Goal: Task Accomplishment & Management: Complete application form

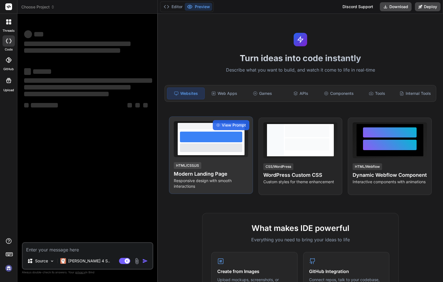
type textarea "x"
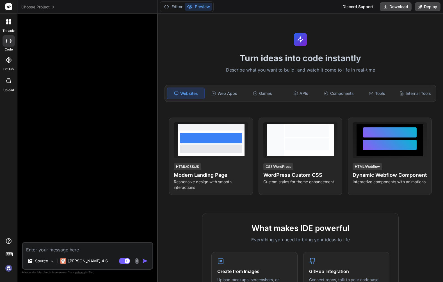
click at [40, 8] on span "Choose Project" at bounding box center [37, 7] width 33 height 6
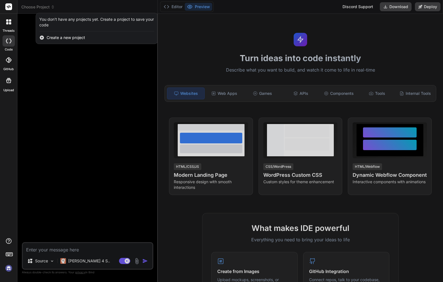
click at [57, 39] on span "Create a new project" at bounding box center [66, 38] width 38 height 6
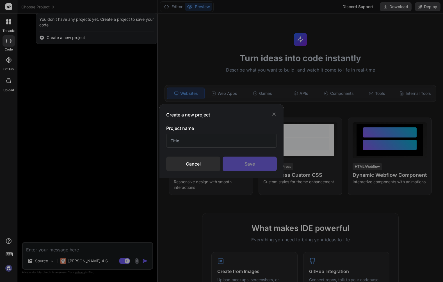
click at [189, 142] on input "text" at bounding box center [221, 141] width 111 height 14
type input "Zendesk AI agent"
click at [256, 167] on div "Save" at bounding box center [250, 164] width 54 height 15
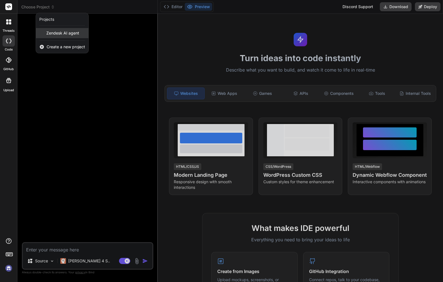
click at [74, 32] on span "Zendesk AI agent" at bounding box center [62, 33] width 33 height 6
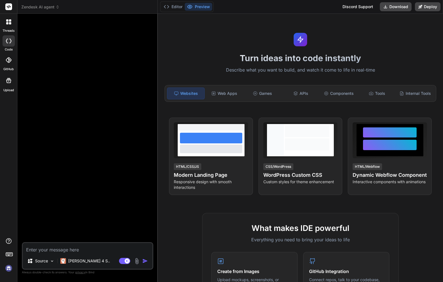
click at [10, 26] on div at bounding box center [9, 22] width 12 height 12
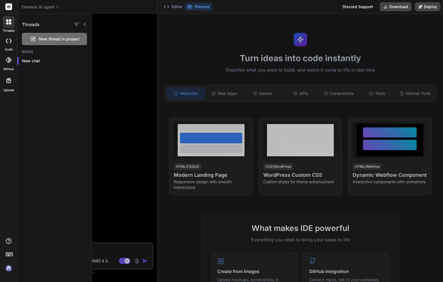
click at [10, 44] on div at bounding box center [9, 40] width 12 height 11
type textarea "x"
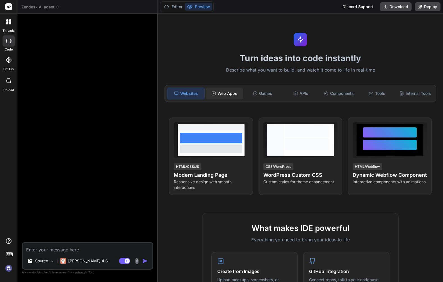
click at [231, 95] on div "Web Apps" at bounding box center [224, 94] width 37 height 12
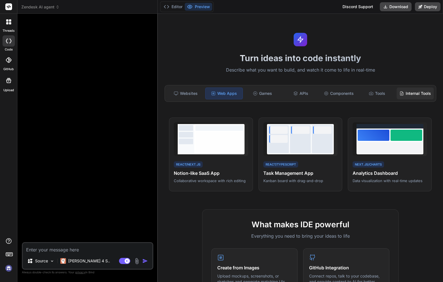
click at [404, 97] on div "Internal Tools" at bounding box center [415, 94] width 37 height 12
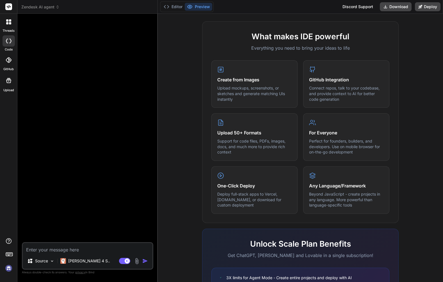
scroll to position [260, 0]
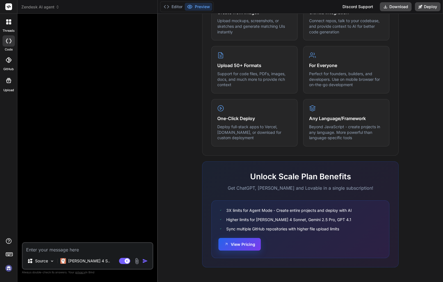
click at [231, 245] on button "View Pricing" at bounding box center [239, 244] width 42 height 13
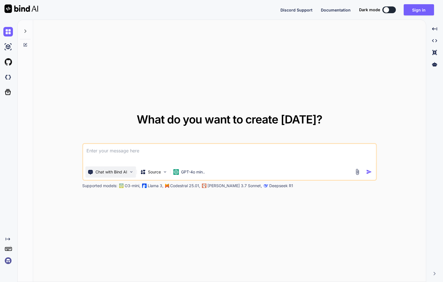
click at [130, 173] on img at bounding box center [131, 171] width 5 height 5
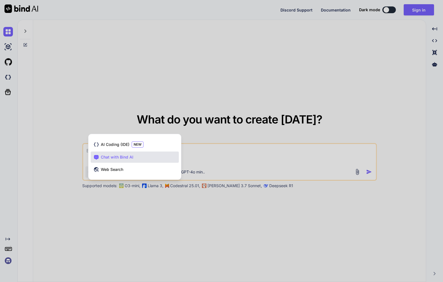
click at [116, 88] on div at bounding box center [221, 141] width 443 height 282
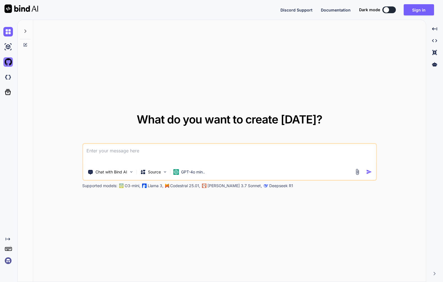
click at [11, 65] on img at bounding box center [8, 62] width 10 height 10
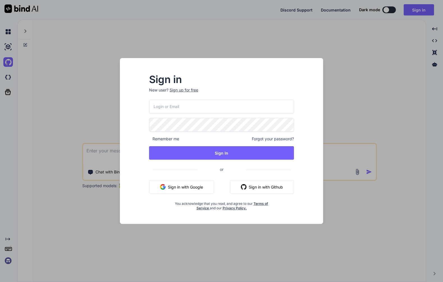
click at [84, 78] on div "Sign in New user? Sign up for free Remember me Forgot your password? Sign In or…" at bounding box center [221, 141] width 443 height 282
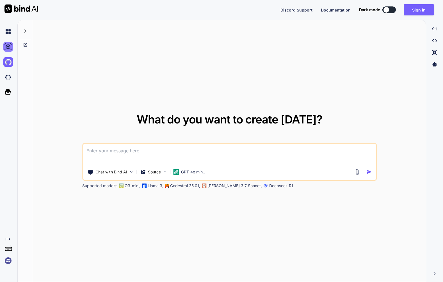
click at [5, 45] on img at bounding box center [8, 47] width 10 height 10
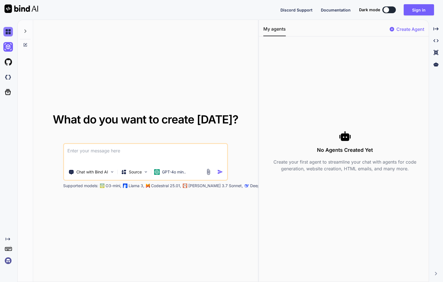
click at [6, 32] on img at bounding box center [8, 32] width 10 height 10
click at [8, 32] on img at bounding box center [8, 32] width 10 height 10
click at [26, 31] on icon at bounding box center [25, 30] width 2 height 3
type textarea "x"
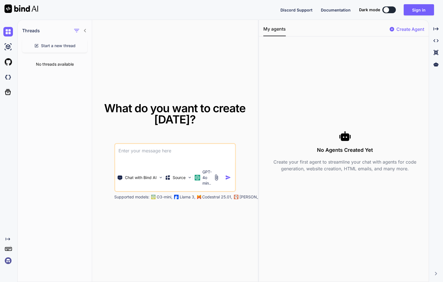
click at [259, 147] on div "No Agents Created Yet Create your first agent to streamline your chat with agen…" at bounding box center [343, 151] width 169 height 220
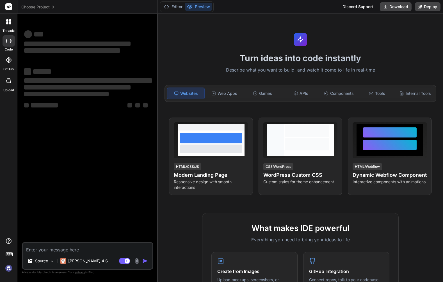
type textarea "x"
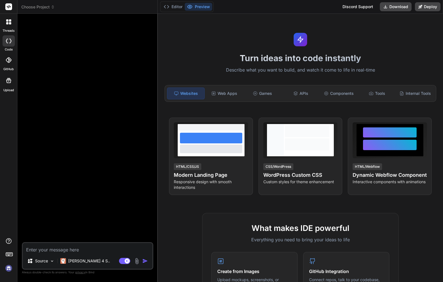
click at [47, 8] on span "Choose Project" at bounding box center [37, 7] width 33 height 6
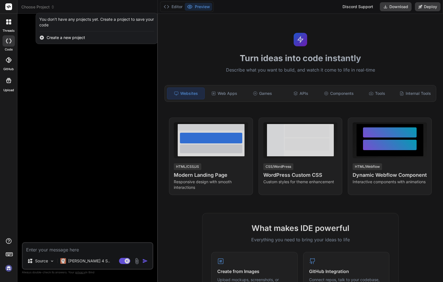
click at [376, 94] on div at bounding box center [221, 141] width 443 height 282
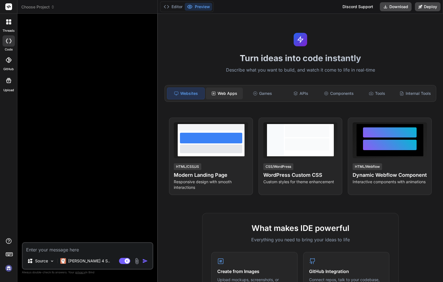
click at [223, 93] on div "Web Apps" at bounding box center [224, 94] width 37 height 12
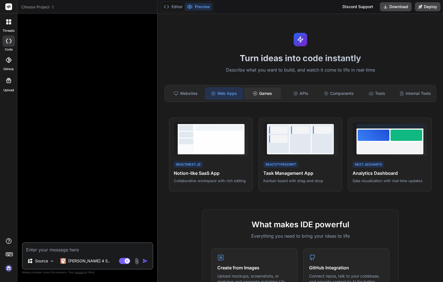
click at [264, 91] on div "Games" at bounding box center [262, 94] width 37 height 12
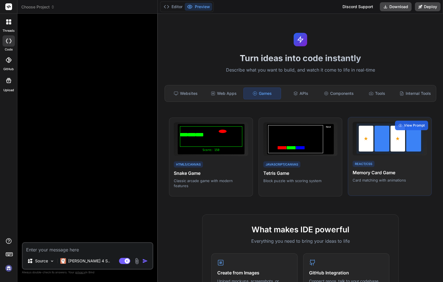
click at [375, 153] on div at bounding box center [389, 138] width 67 height 30
click at [404, 125] on span "View Prompt" at bounding box center [414, 125] width 21 height 5
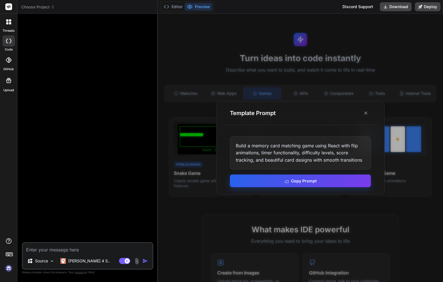
click at [317, 184] on button "Copy Prompt" at bounding box center [300, 181] width 141 height 13
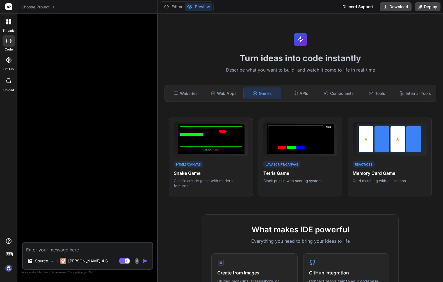
click at [76, 250] on textarea at bounding box center [88, 248] width 130 height 10
paste textarea "Build a memory card matching game using React with flip animations, timer funct…"
type textarea "Build a memory card matching game using React with flip animations, timer funct…"
type textarea "x"
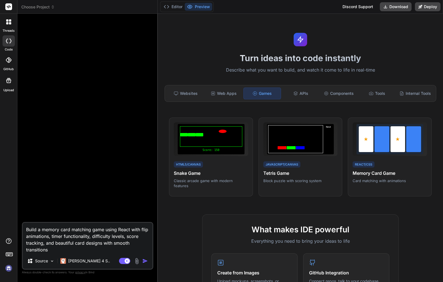
type textarea "Build a memory card matching game using React with flip animations, timer funct…"
click at [146, 261] on img "button" at bounding box center [145, 261] width 6 height 6
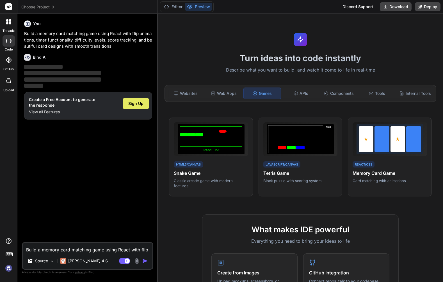
click at [142, 105] on span "Sign Up" at bounding box center [135, 104] width 15 height 6
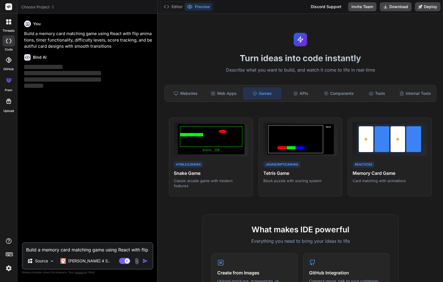
type textarea "x"
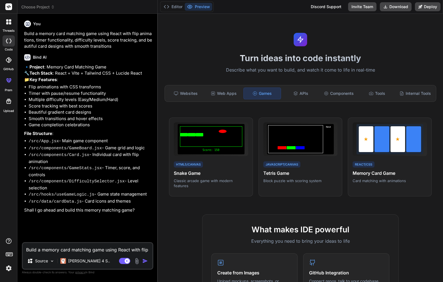
click at [105, 247] on textarea "Build a memory card matching game using React with flip animations, timer funct…" at bounding box center [88, 248] width 130 height 10
type textarea "B"
type textarea "x"
type textarea "Bu"
type textarea "x"
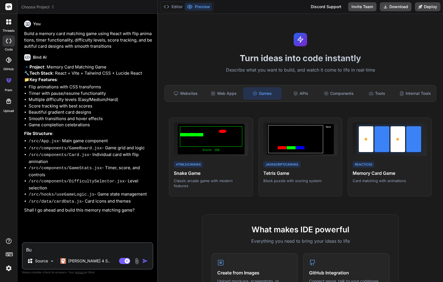
type textarea "Bui"
type textarea "x"
type textarea "Buik"
type textarea "x"
type textarea "Buikd"
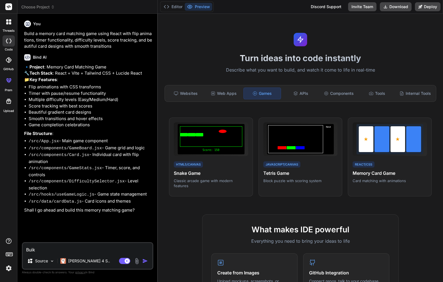
type textarea "x"
type textarea "Buik"
type textarea "x"
type textarea "Bui"
type textarea "x"
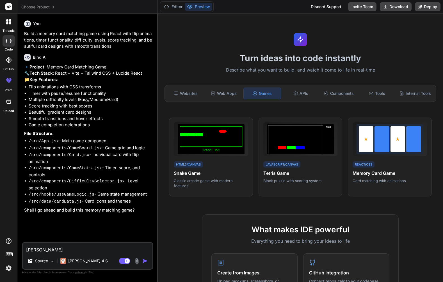
type textarea "Buil"
type textarea "x"
type textarea "Build"
type textarea "x"
type textarea "Build"
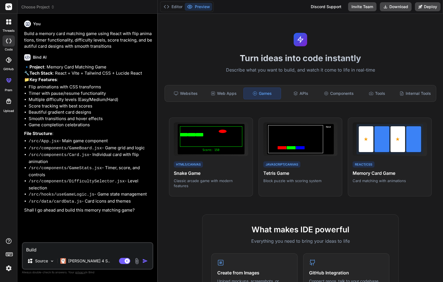
type textarea "x"
type textarea "Build a"
type textarea "x"
type textarea "Build an"
type textarea "x"
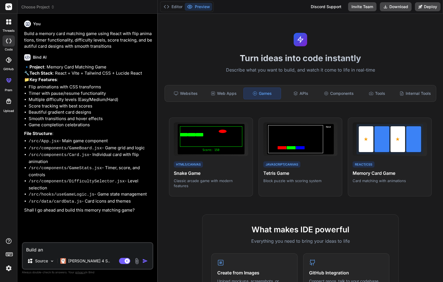
type textarea "Build an"
type textarea "x"
type textarea "Build an A"
type textarea "x"
type textarea "Build an AI"
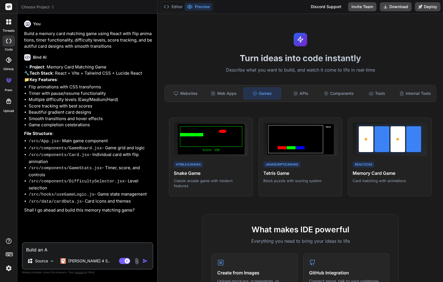
type textarea "x"
type textarea "Build an AI"
type textarea "x"
type textarea "Build an AI a"
type textarea "x"
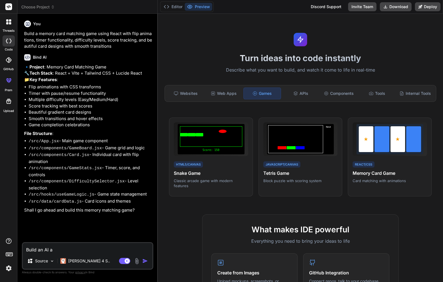
type textarea "Build an AI ag"
type textarea "x"
type textarea "Build an AI a"
type textarea "x"
type textarea "Build an AI"
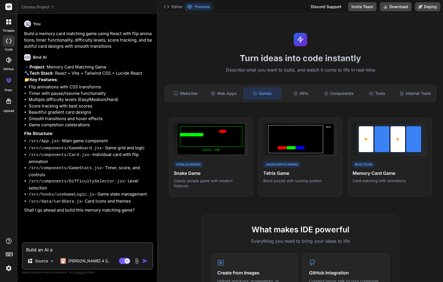
type textarea "x"
type textarea "Build an AI"
type textarea "x"
type textarea "Build an AI"
type textarea "x"
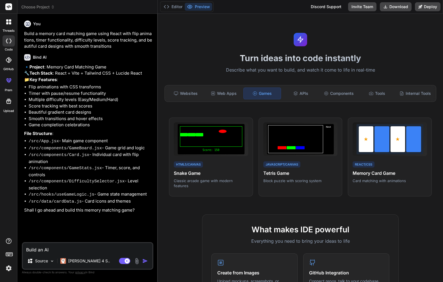
type textarea "Build an AI A"
type textarea "x"
type textarea "Build an AI Ag"
type textarea "x"
type textarea "Build an AI Age"
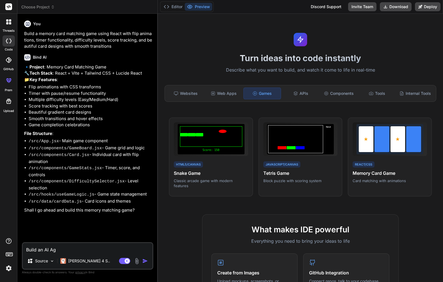
type textarea "x"
type textarea "Build an AI Agen"
type textarea "x"
type textarea "Build an AI Agent"
type textarea "x"
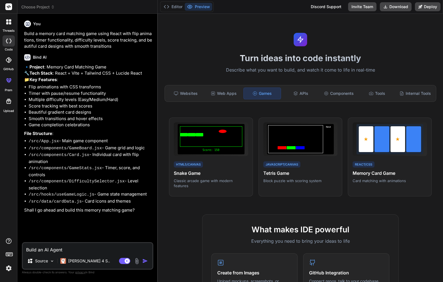
type textarea "Build an AI Agent"
type textarea "x"
type textarea "Build an AI Agent w"
type textarea "x"
type textarea "Build an AI Agent wh"
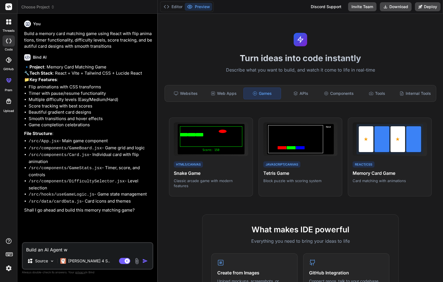
type textarea "x"
type textarea "Build an AI Agent whi"
type textarea "x"
type textarea "Build an AI Agent whic"
type textarea "x"
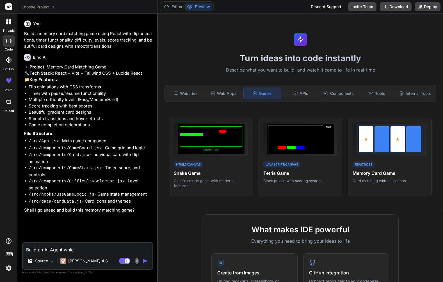
type textarea "Build an AI Agent which"
type textarea "x"
type textarea "Build an AI Agent which"
type textarea "x"
click at [69, 249] on textarea "Build an AI Agent which" at bounding box center [88, 248] width 130 height 10
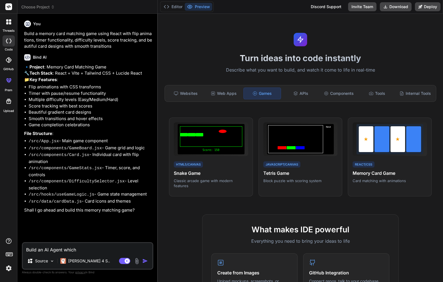
click at [69, 249] on textarea "Build an AI Agent which" at bounding box center [88, 248] width 130 height 10
type textarea "Build an AI Agent s"
type textarea "x"
type textarea "Build an AI Agent si"
type textarea "x"
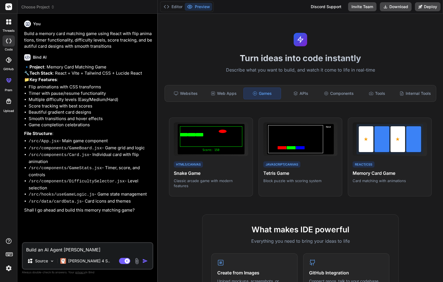
type textarea "Build an AI Agent sim"
type textarea "x"
type textarea "Build an AI Agent simi"
type textarea "x"
type textarea "Build an AI Agent simil"
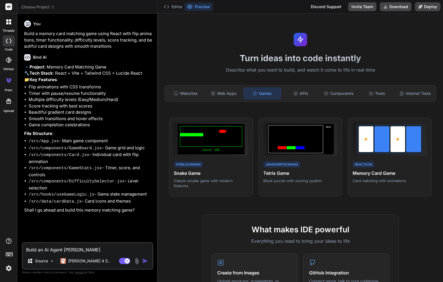
type textarea "x"
type textarea "Build an AI Agent simila"
type textarea "x"
type textarea "Build an AI Agent similar"
type textarea "x"
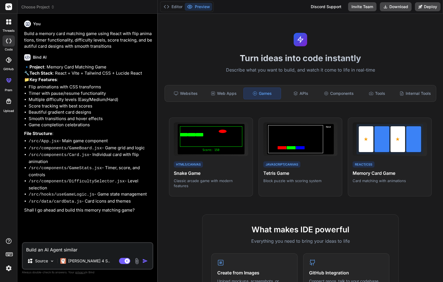
type textarea "Build an AI Agent similar"
type textarea "x"
type textarea "Build an AI Agent similar t"
type textarea "x"
type textarea "Build an AI Agent similar to"
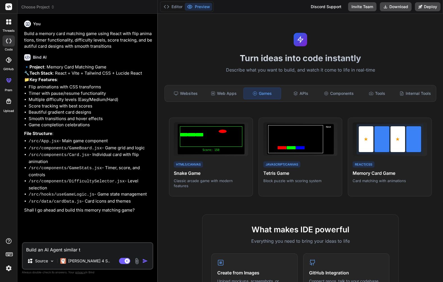
type textarea "x"
type textarea "Build an AI Agent similar to"
type textarea "x"
paste textarea "https://www.eesel.ai/"
type textarea "Build an AI Agent similar to https://www.eesel.ai/"
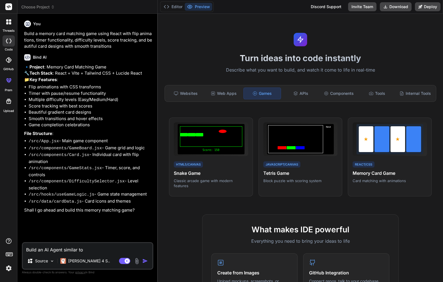
type textarea "x"
type textarea "Build an AI Agent similar to https://www.eesel.ai/"
type textarea "x"
type textarea "Build an AI Agent similar to https://www.eesel.ai/ f"
type textarea "x"
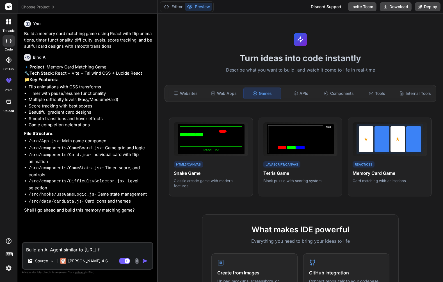
type textarea "Build an AI Agent similar to https://www.eesel.ai/ fo"
type textarea "x"
type textarea "Build an AI Agent similar to https://www.eesel.ai/ for"
type textarea "x"
type textarea "Build an AI Agent similar to https://www.eesel.ai/ for"
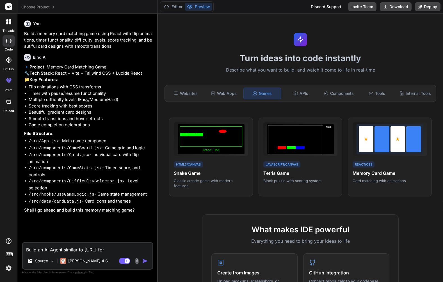
type textarea "x"
type textarea "Build an AI Agent similar to https://www.eesel.ai/ for s"
type textarea "x"
type textarea "Build an AI Agent similar to https://www.eesel.ai/ for"
type textarea "x"
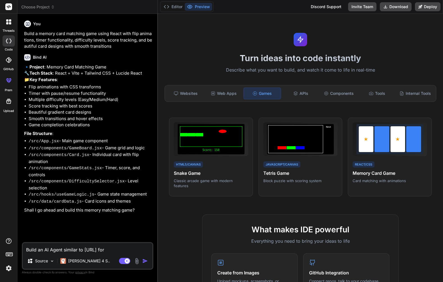
type textarea "Build an AI Agent similar to https://www.eesel.ai/ for z"
type textarea "x"
type textarea "Build an AI Agent similar to https://www.eesel.ai/ for ze"
type textarea "x"
type textarea "Build an AI Agent similar to https://www.eesel.ai/ for zek"
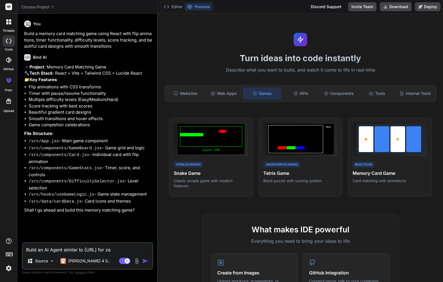
type textarea "x"
type textarea "Build an AI Agent similar to https://www.eesel.ai/ for zekd"
type textarea "x"
type textarea "Build an AI Agent similar to https://www.eesel.ai/ for zek"
type textarea "x"
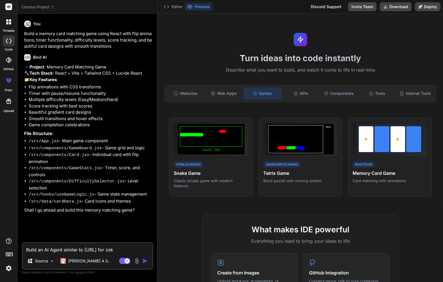
type textarea "Build an AI Agent similar to https://www.eesel.ai/ for ze"
type textarea "x"
type textarea "Build an AI Agent similar to https://www.eesel.ai/ for zen"
type textarea "x"
type textarea "Build an AI Agent similar to https://www.eesel.ai/ for zend"
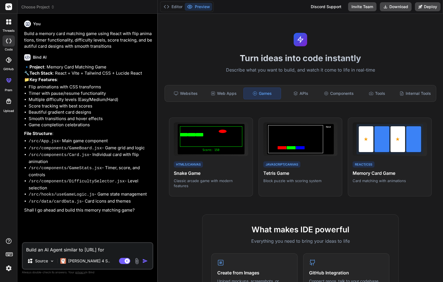
type textarea "x"
type textarea "Build an AI Agent similar to https://www.eesel.ai/ for zende"
type textarea "x"
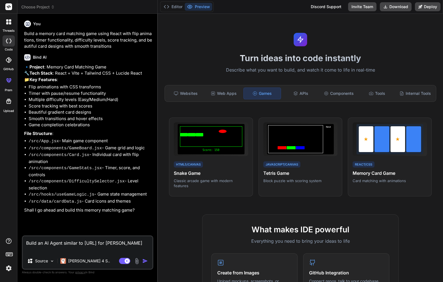
type textarea "Build an AI Agent similar to https://www.eesel.ai/ for zendes"
type textarea "x"
type textarea "Build an AI Agent similar to https://www.eesel.ai/ for zendesk"
type textarea "x"
type textarea "Build an AI Agent similar to https://www.eesel.ai/ for zendesk"
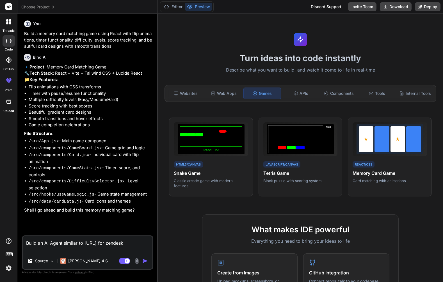
click at [145, 262] on img "button" at bounding box center [145, 261] width 6 height 6
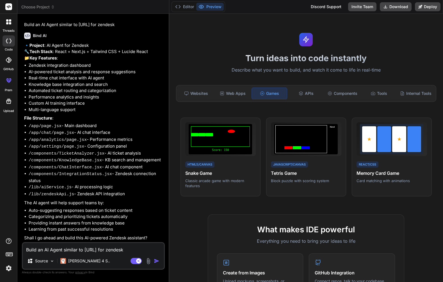
scroll to position [178, 0]
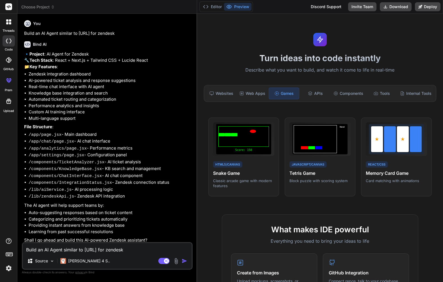
type textarea "x"
drag, startPoint x: 157, startPoint y: 162, endPoint x: 187, endPoint y: 166, distance: 30.2
click at [187, 166] on div "Bind AI Web Search Created with Pixso. Code Generator You Build a memory card m…" at bounding box center [107, 148] width 180 height 268
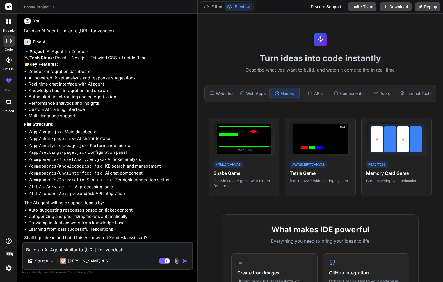
scroll to position [196, 0]
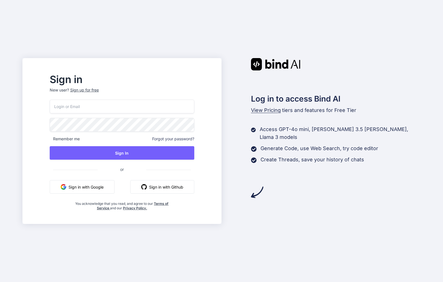
click at [161, 109] on input "email" at bounding box center [122, 107] width 145 height 14
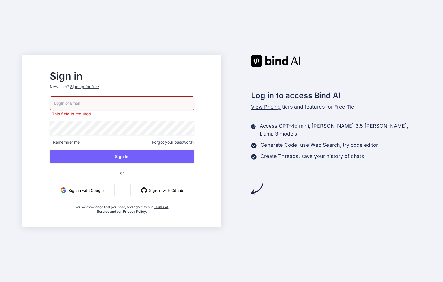
click at [104, 91] on p "New user? Sign up for free" at bounding box center [122, 90] width 145 height 12
click at [99, 87] on div "Sign up for free" at bounding box center [84, 87] width 29 height 6
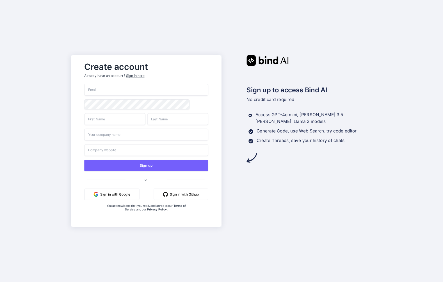
click at [106, 88] on input "email" at bounding box center [146, 90] width 124 height 12
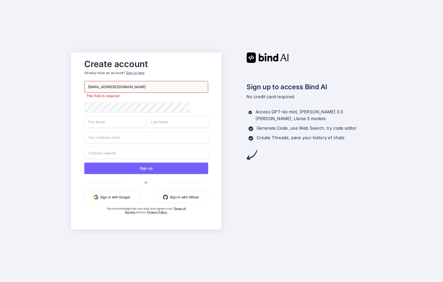
type input "jesshy@gmail.com"
click at [182, 111] on div "jesshy@gmail.com This field is required Sign up or Sign in with Google Sign in …" at bounding box center [146, 153] width 124 height 145
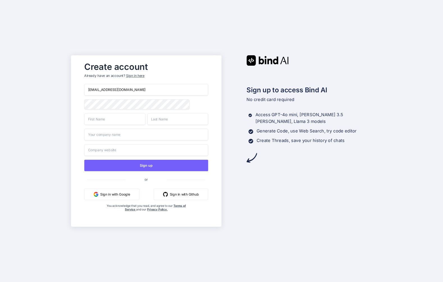
click at [109, 125] on input "text" at bounding box center [114, 119] width 61 height 12
type input "Jessica"
type input "Huang"
click at [120, 139] on input "text" at bounding box center [146, 135] width 124 height 12
type input "Side"
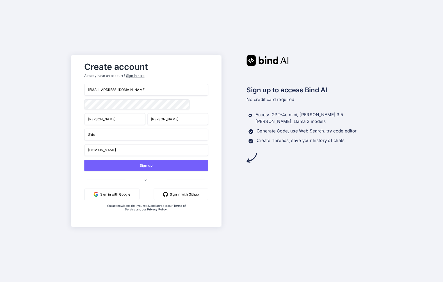
type input "Side.com"
drag, startPoint x: 114, startPoint y: 136, endPoint x: 85, endPoint y: 130, distance: 30.0
click at [85, 130] on input "Side" at bounding box center [146, 135] width 124 height 12
drag, startPoint x: 114, startPoint y: 153, endPoint x: 59, endPoint y: 142, distance: 56.2
click at [59, 142] on div "Create account Already have an account? Sign in here jesshy@gmail.com Jessica H…" at bounding box center [221, 141] width 443 height 282
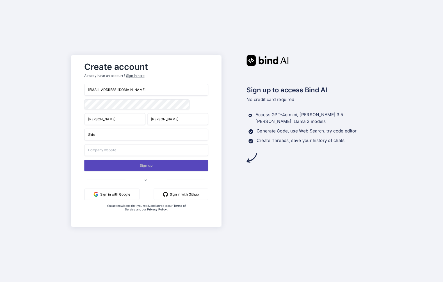
click at [145, 168] on button "Sign up" at bounding box center [146, 166] width 124 height 12
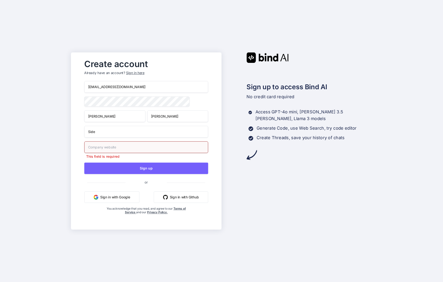
click at [138, 149] on input "text" at bounding box center [146, 147] width 124 height 12
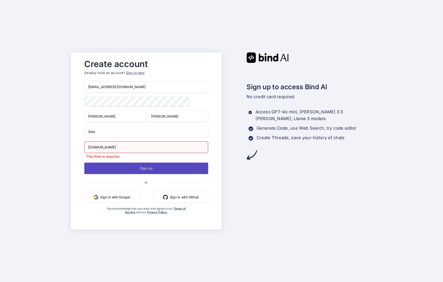
type input "side.com"
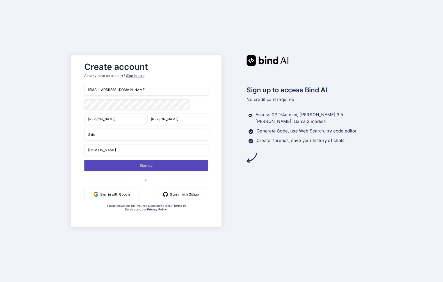
click at [155, 169] on button "Sign up" at bounding box center [146, 166] width 124 height 12
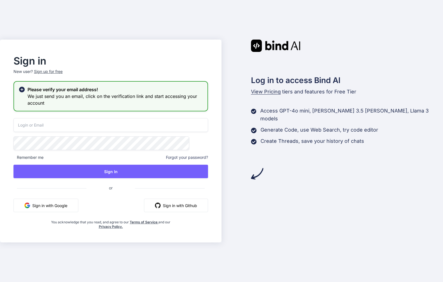
click at [111, 120] on input "email" at bounding box center [110, 125] width 194 height 14
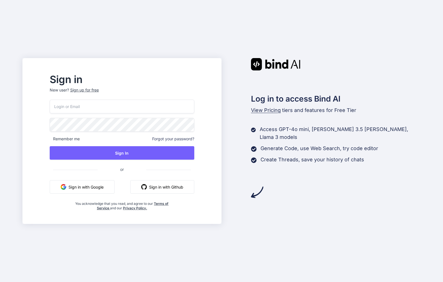
click at [161, 106] on input "email" at bounding box center [122, 107] width 145 height 14
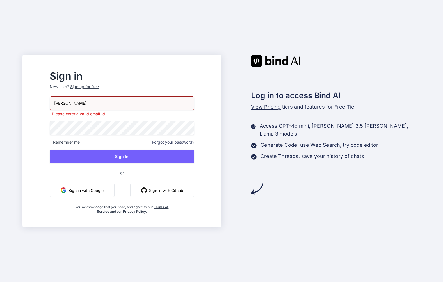
click at [137, 103] on input "[PERSON_NAME]" at bounding box center [122, 103] width 145 height 14
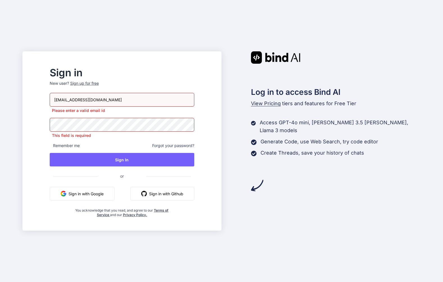
type input "[EMAIL_ADDRESS][DOMAIN_NAME]"
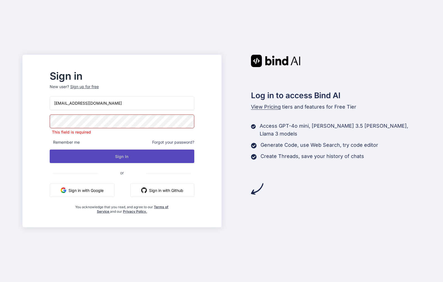
click at [141, 157] on button "Sign In" at bounding box center [122, 156] width 145 height 13
